Goal: Navigation & Orientation: Find specific page/section

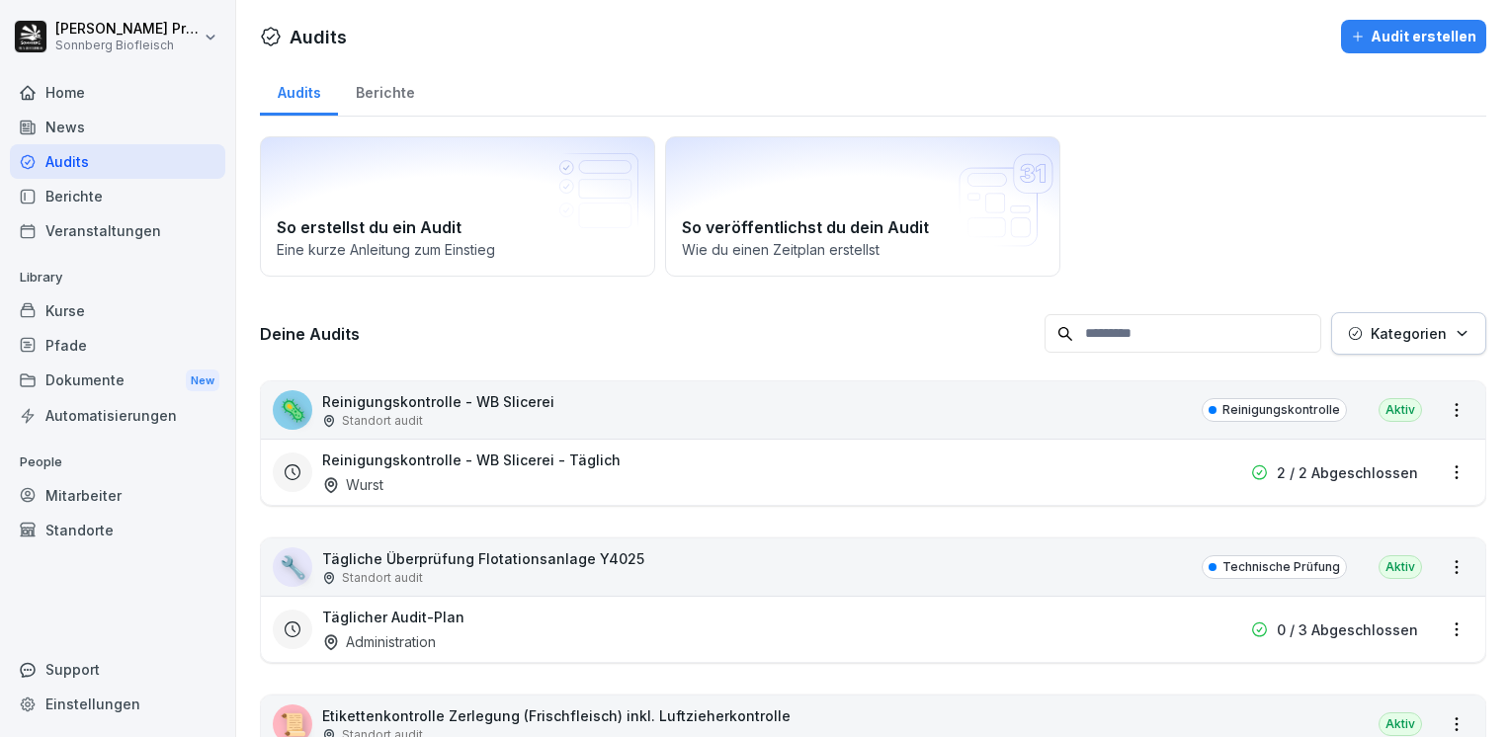
click at [140, 93] on div "Home" at bounding box center [117, 92] width 215 height 35
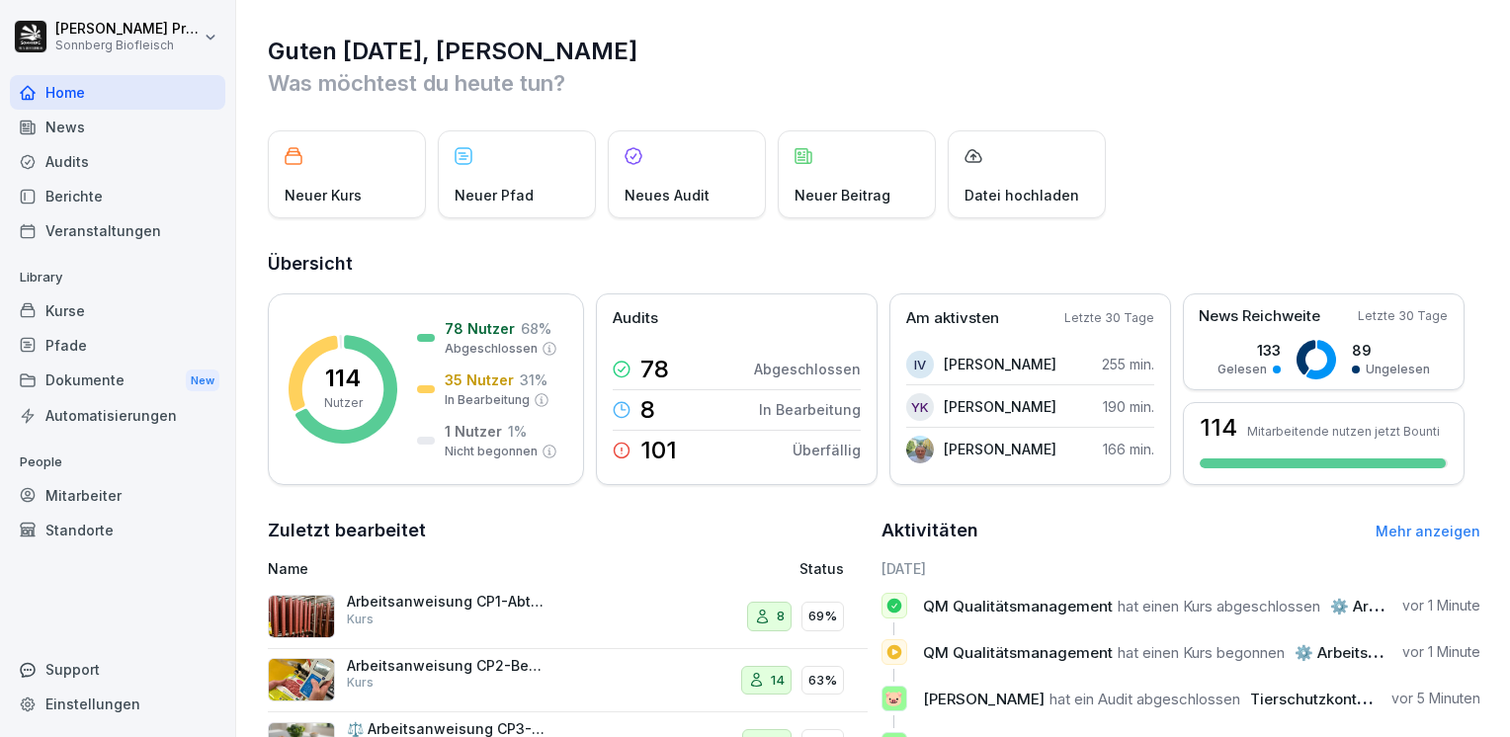
click at [1399, 532] on link "Mehr anzeigen" at bounding box center [1428, 531] width 105 height 17
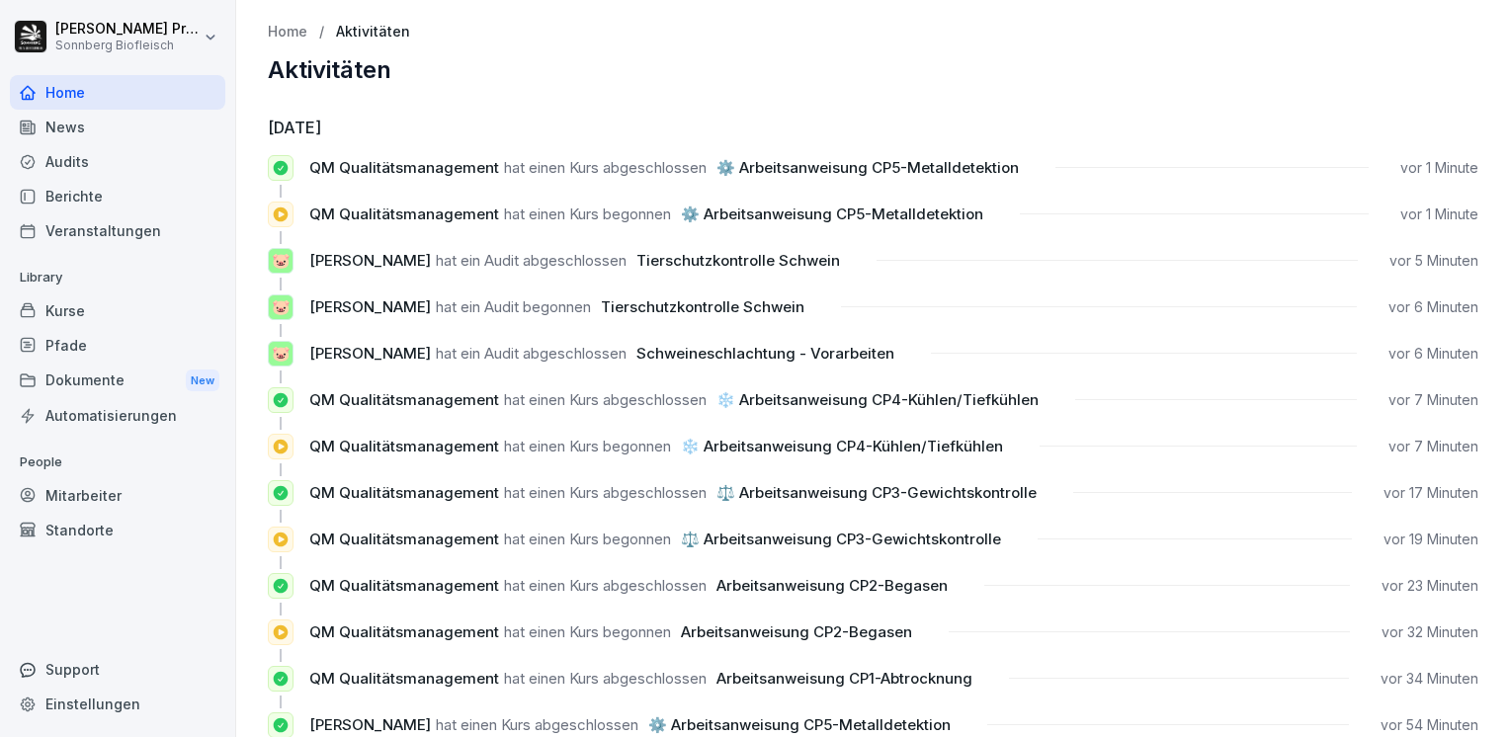
click at [292, 32] on p "Home" at bounding box center [288, 32] width 40 height 17
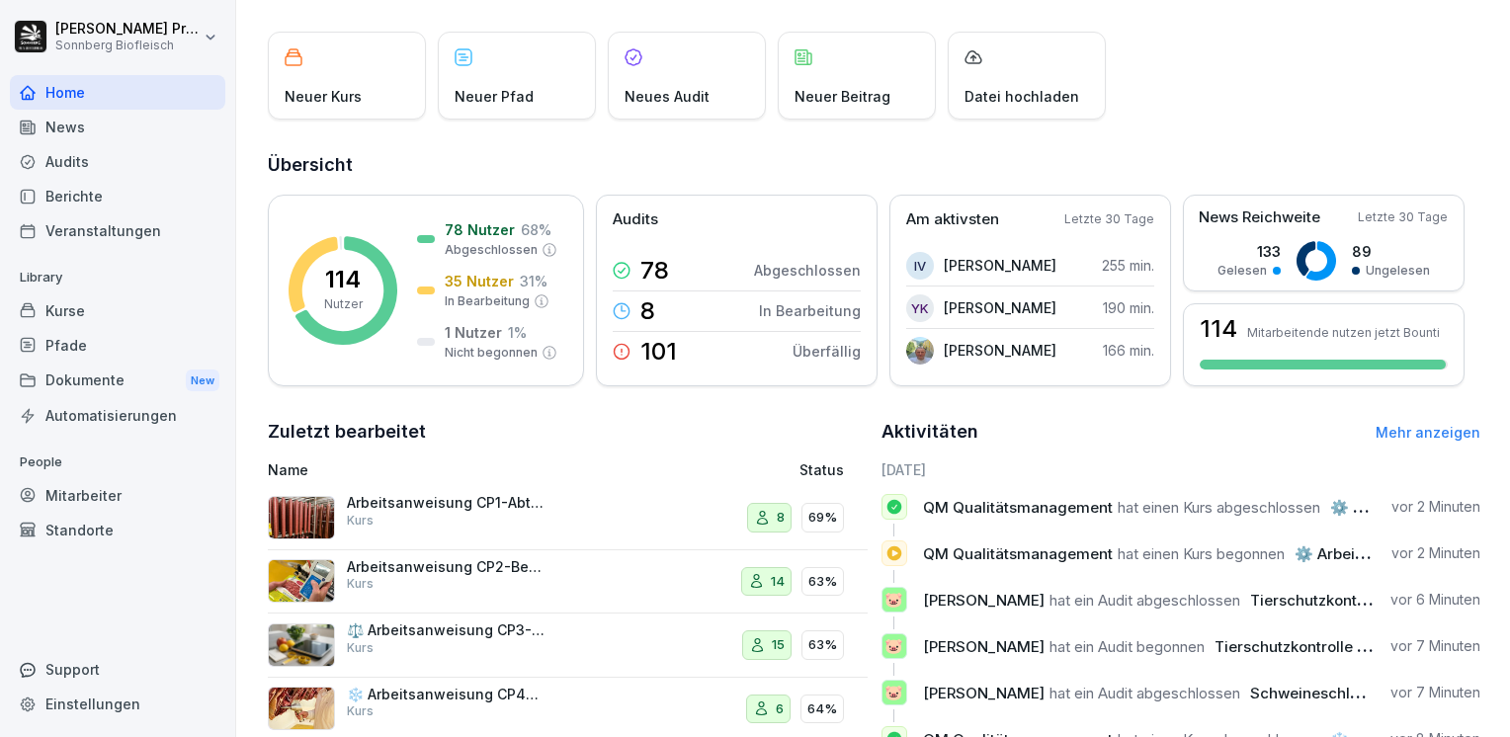
scroll to position [198, 0]
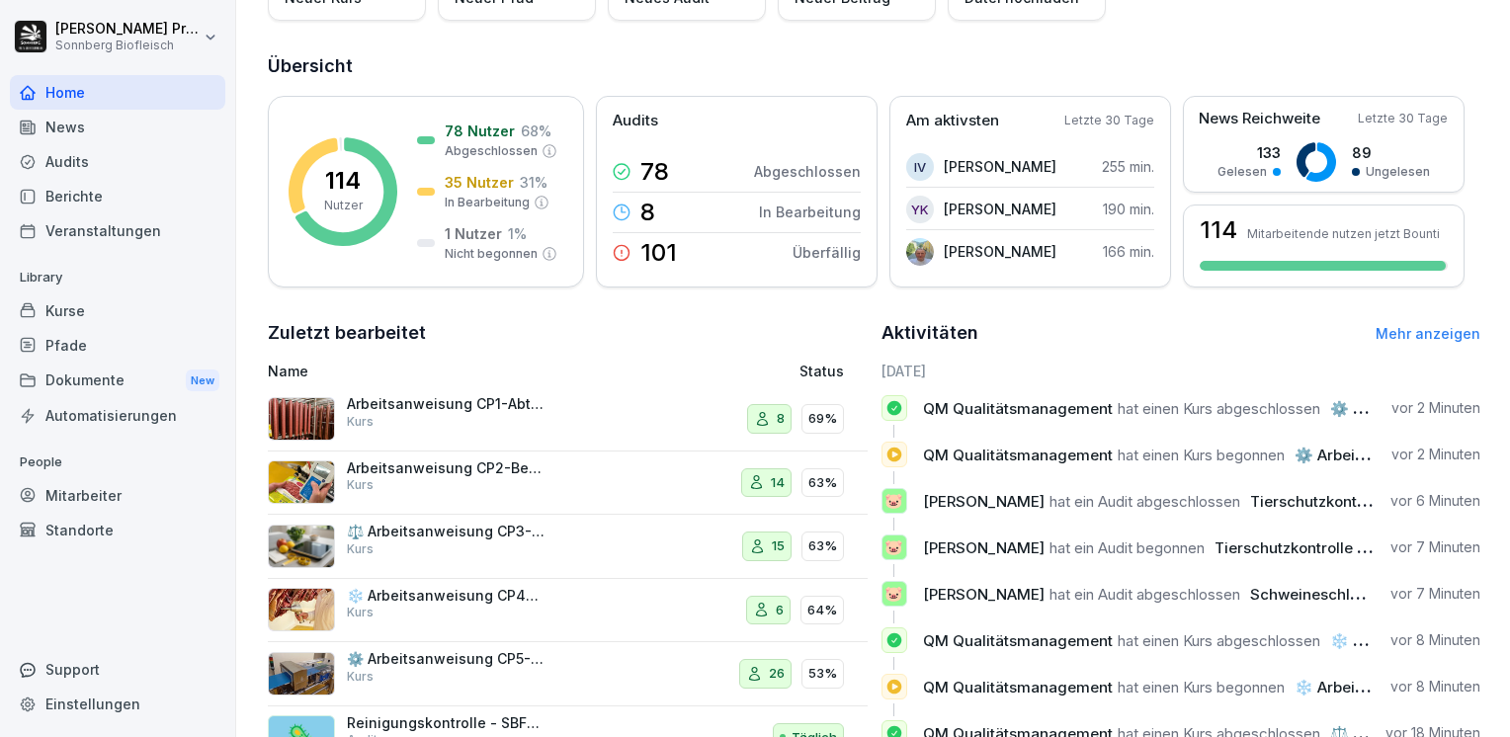
click at [364, 408] on p "Arbeitsanweisung CP1-Abtrocknung" at bounding box center [446, 404] width 198 height 18
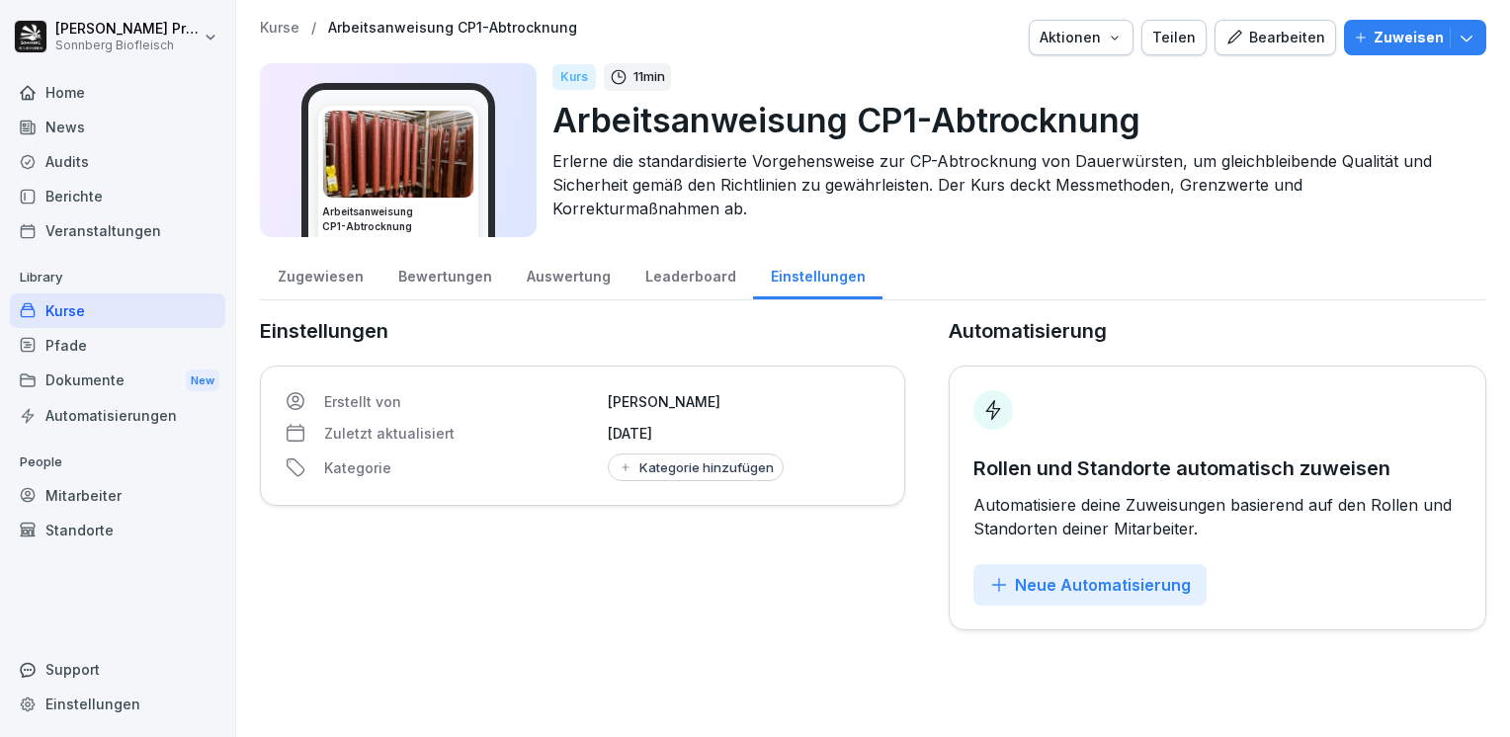
click at [678, 282] on div "Leaderboard" at bounding box center [691, 274] width 126 height 50
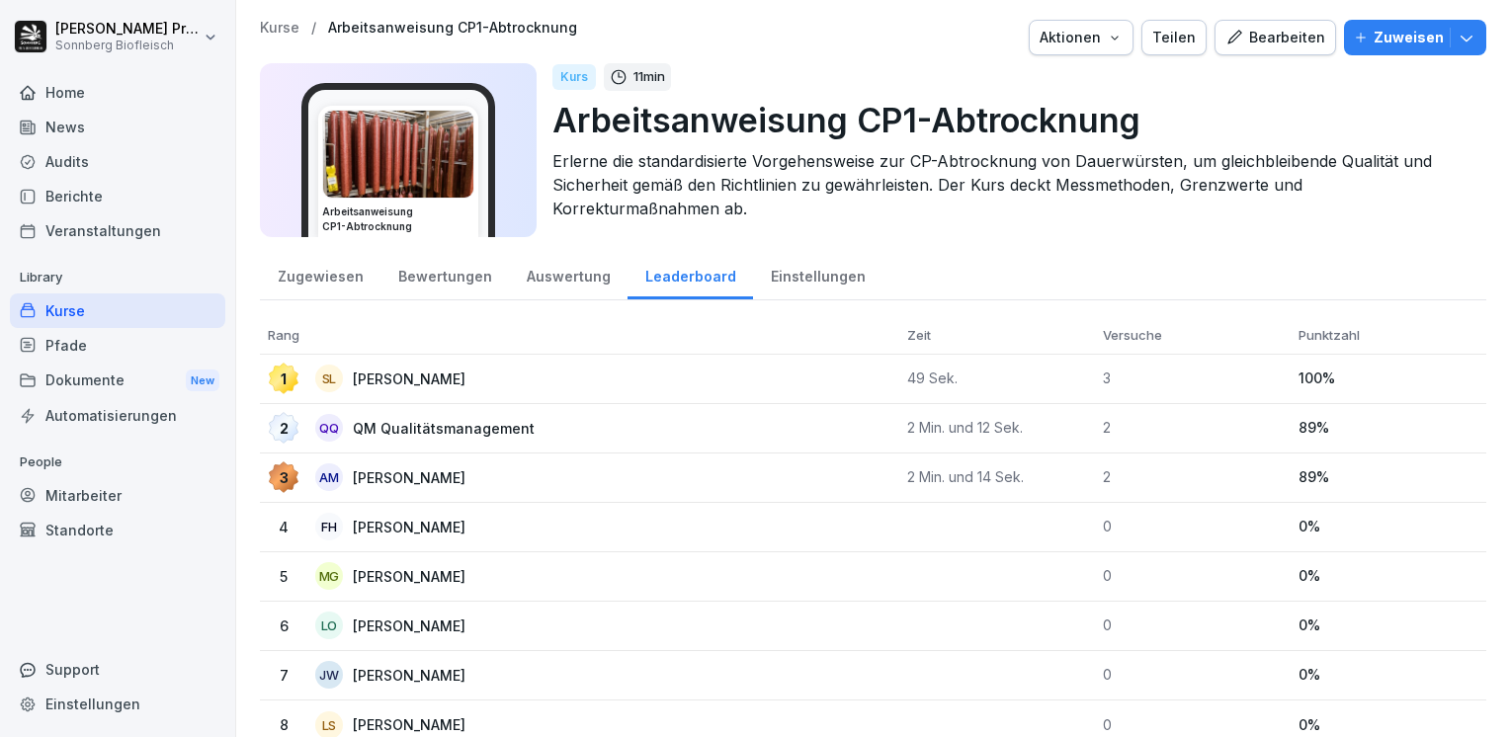
click at [546, 281] on div "Auswertung" at bounding box center [568, 274] width 119 height 50
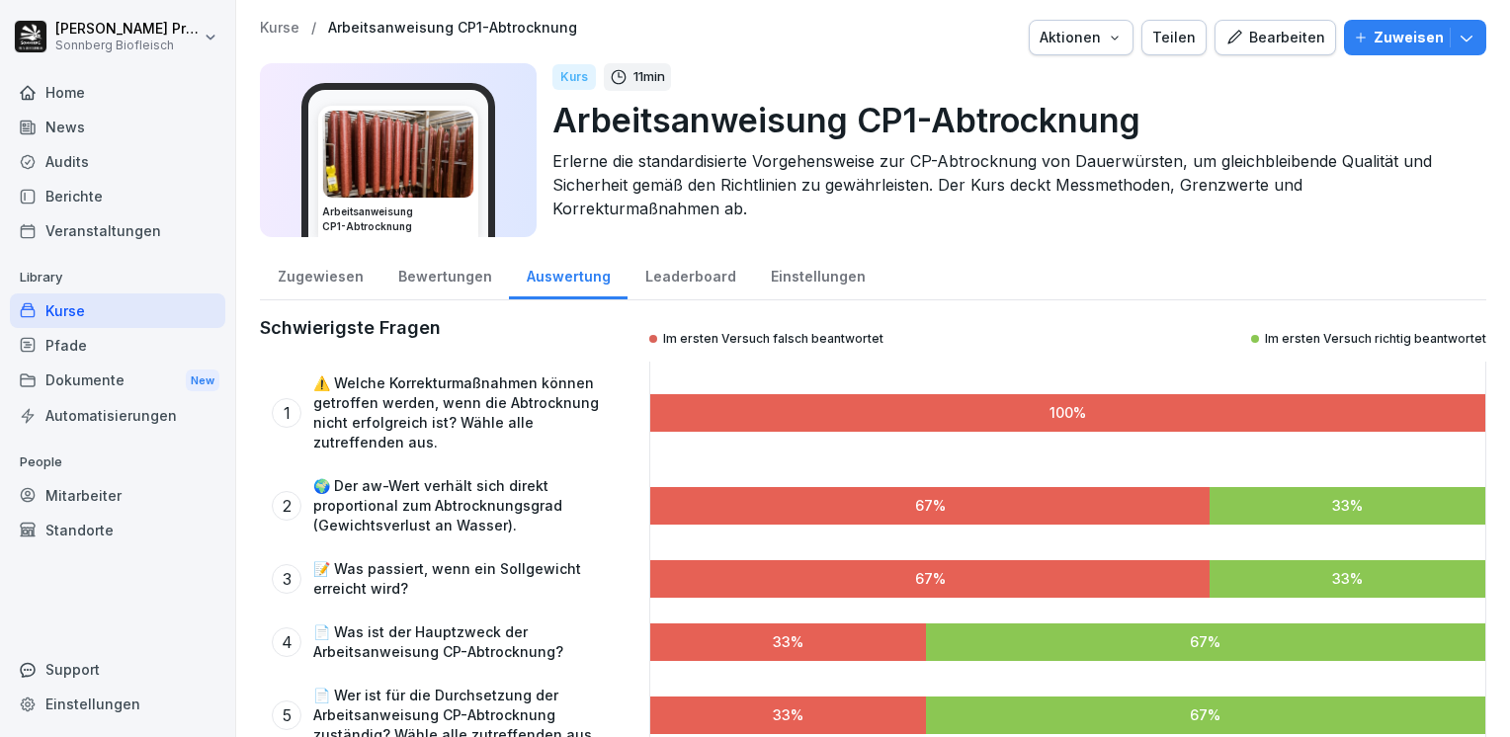
click at [435, 277] on div "Bewertungen" at bounding box center [445, 274] width 129 height 50
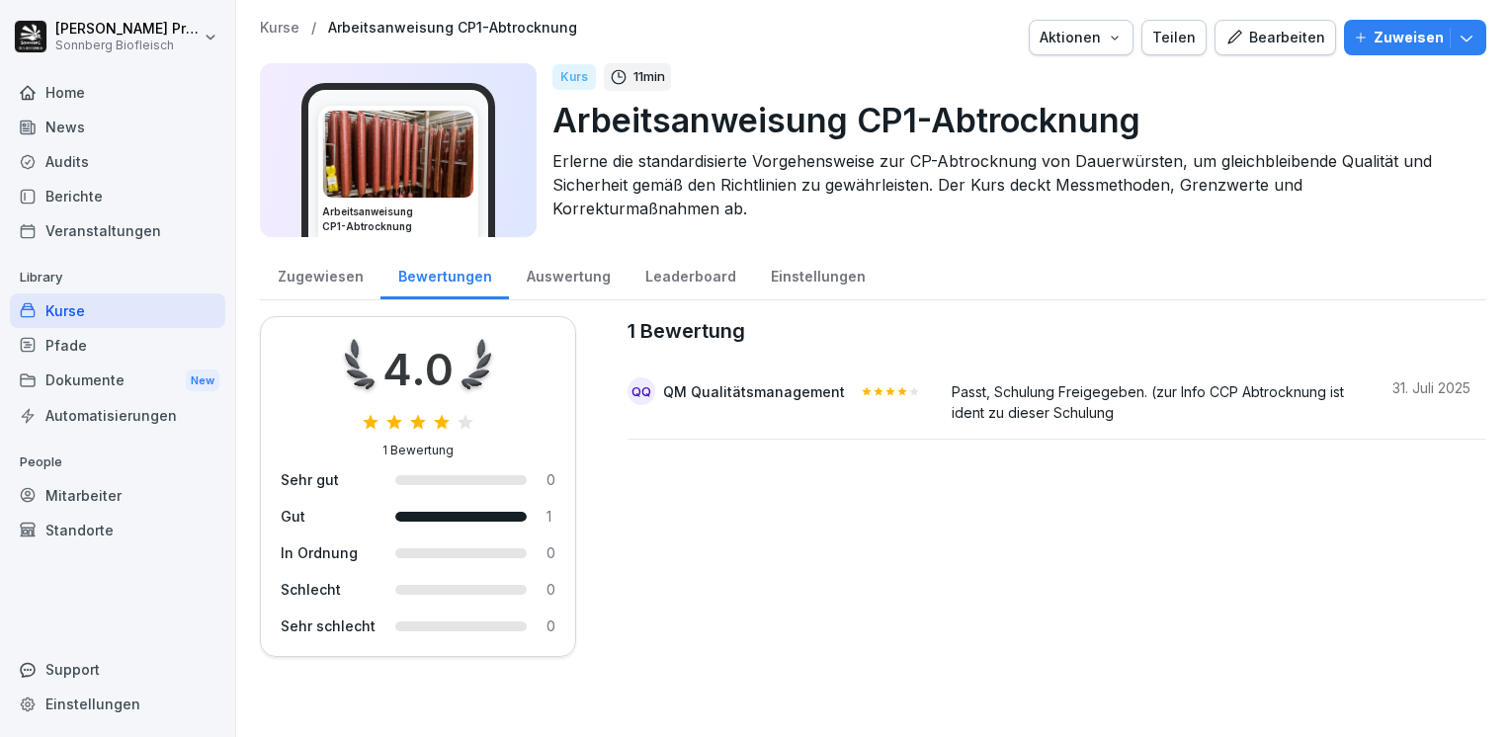
click at [332, 279] on div "Zugewiesen" at bounding box center [320, 274] width 121 height 50
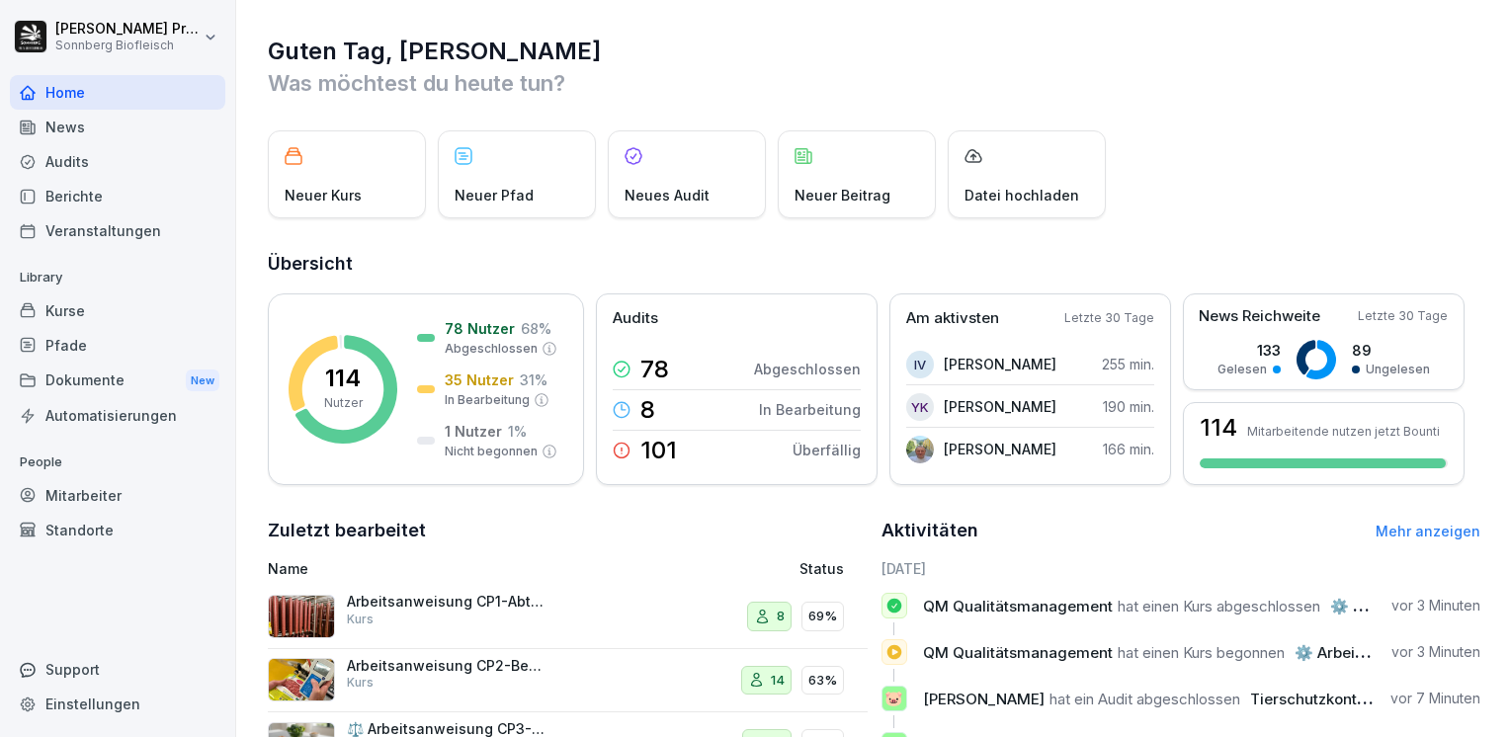
scroll to position [99, 0]
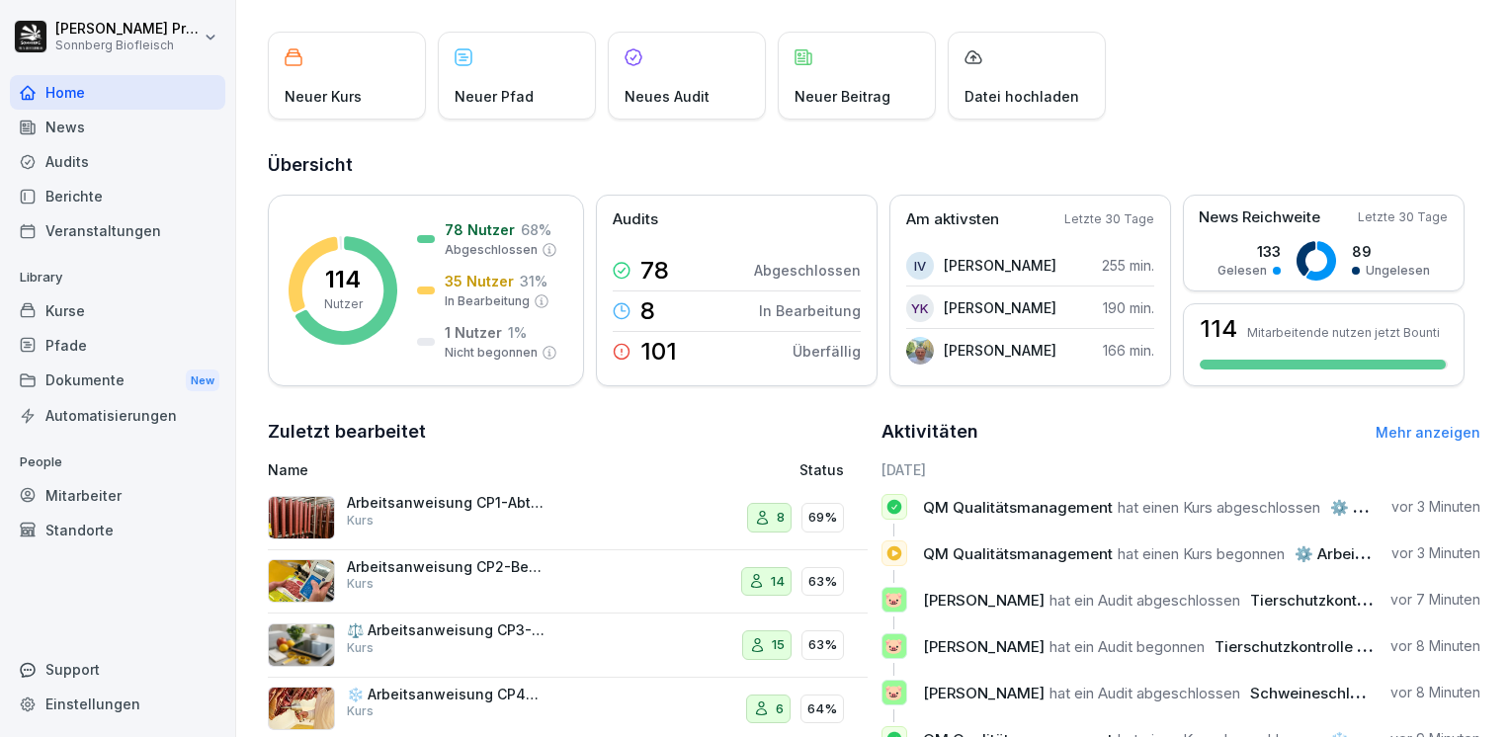
click at [604, 578] on div "Arbeitsanweisung CP2-Begasen Kurs" at bounding box center [452, 581] width 368 height 47
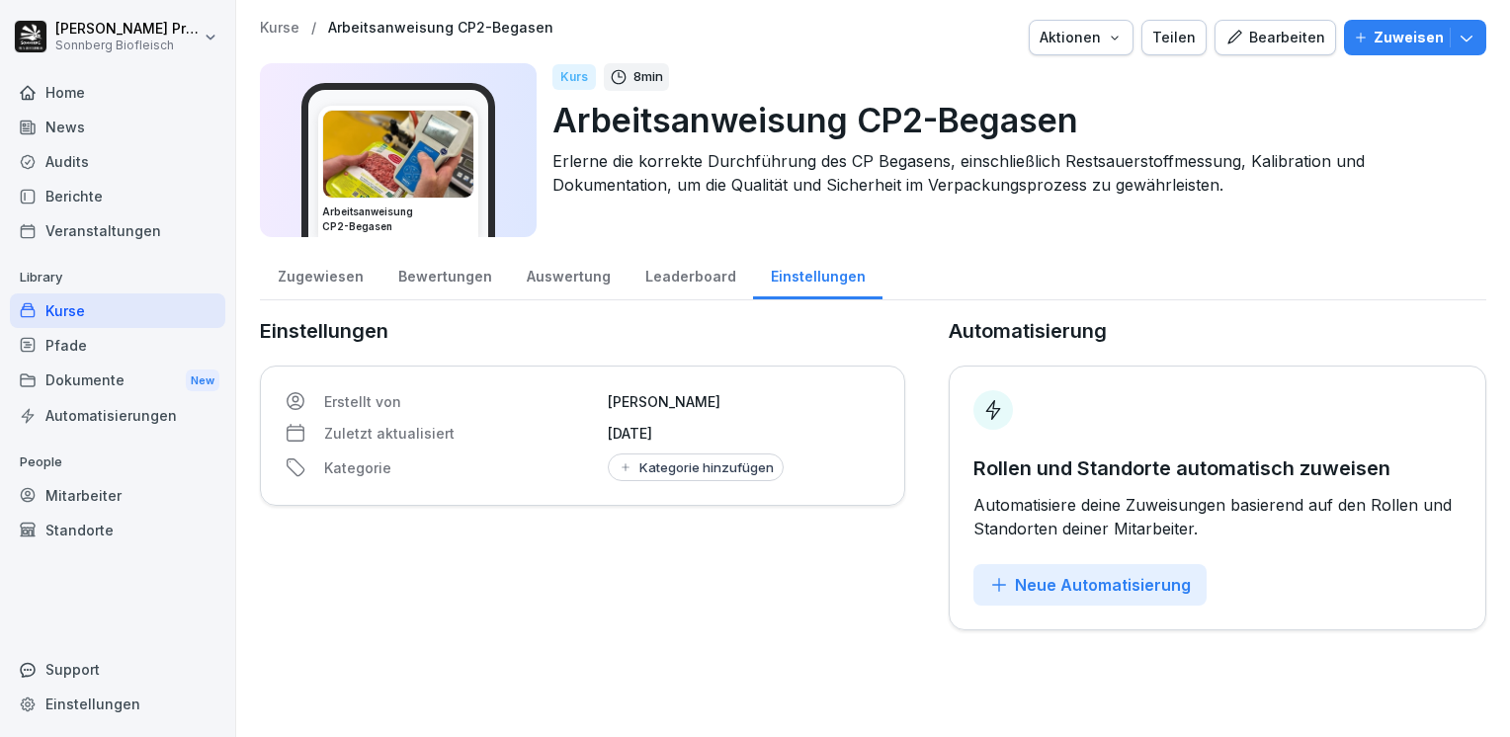
click at [686, 283] on div "Leaderboard" at bounding box center [691, 274] width 126 height 50
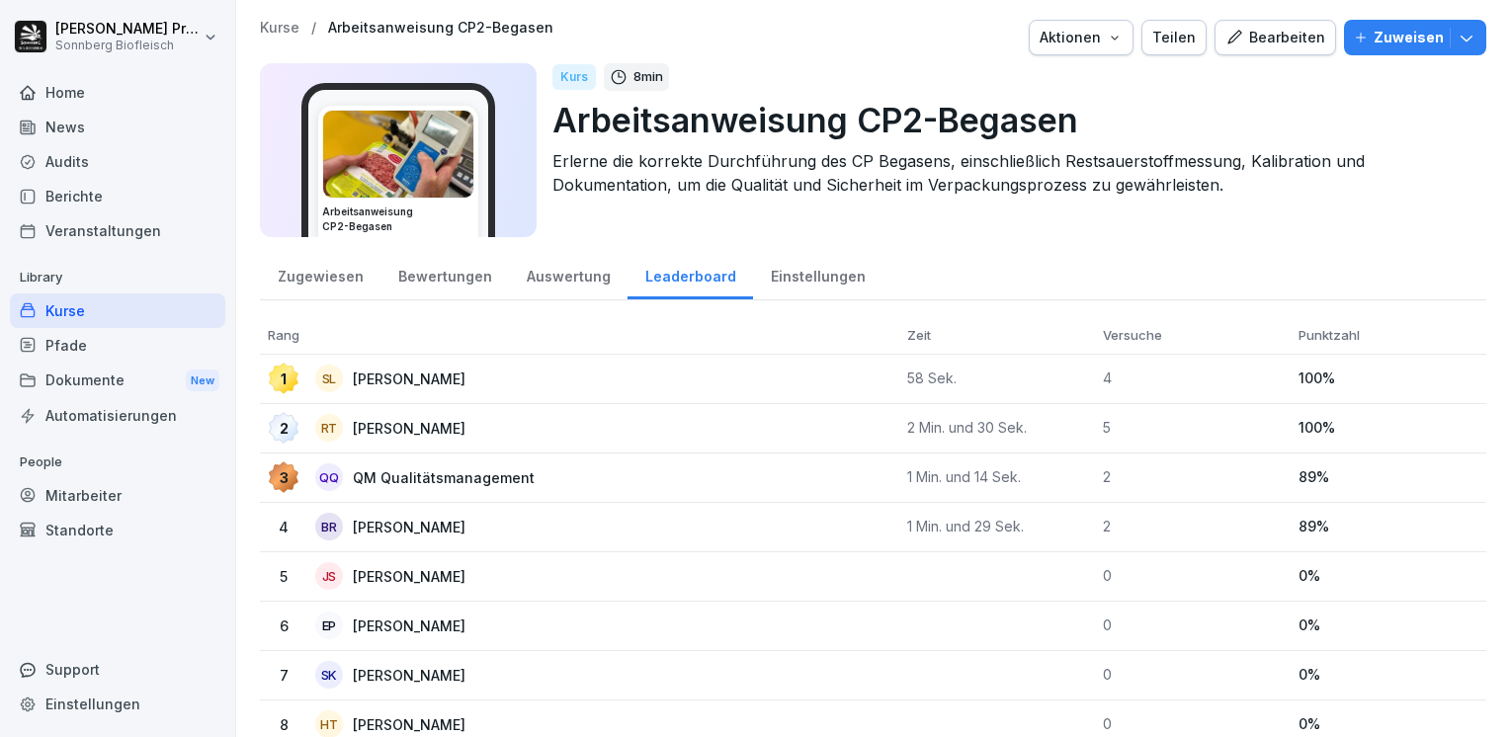
click at [289, 38] on div "Kurse / Arbeitsanweisung CP2-Begasen Aktionen Teilen Bearbeiten Zuweisen" at bounding box center [873, 38] width 1227 height 36
click at [291, 35] on p "Kurse" at bounding box center [280, 28] width 40 height 17
